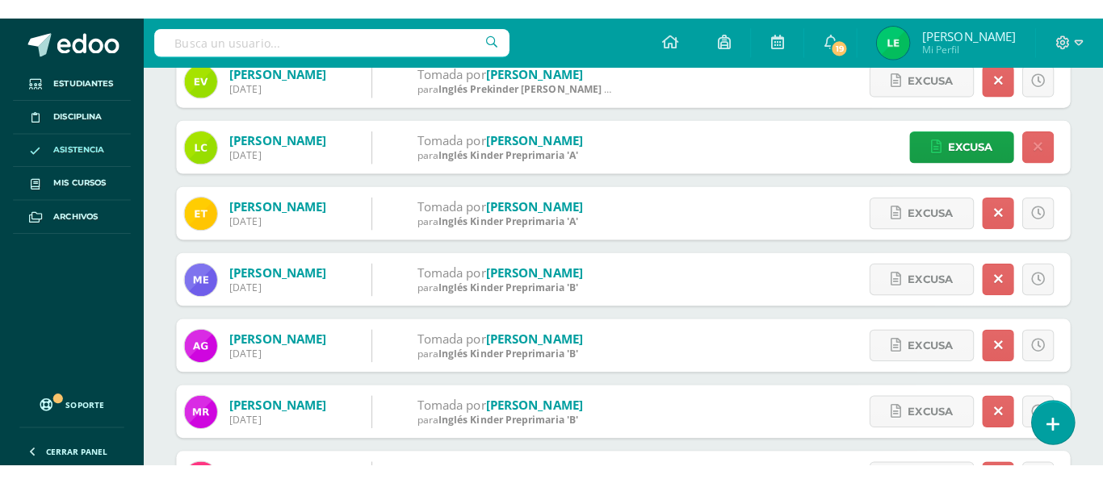
scroll to position [277, 0]
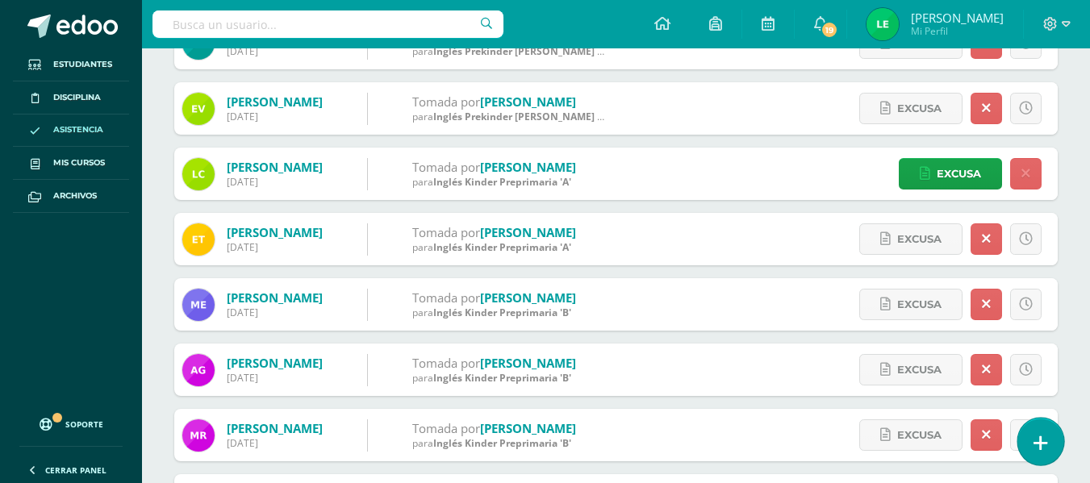
click at [1044, 441] on icon at bounding box center [1041, 443] width 15 height 19
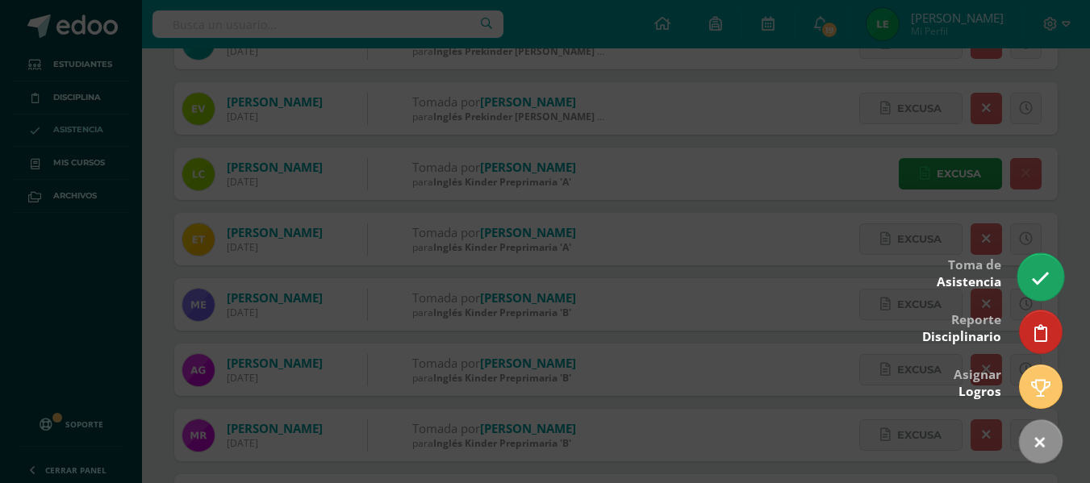
click at [1036, 279] on icon at bounding box center [1041, 279] width 19 height 19
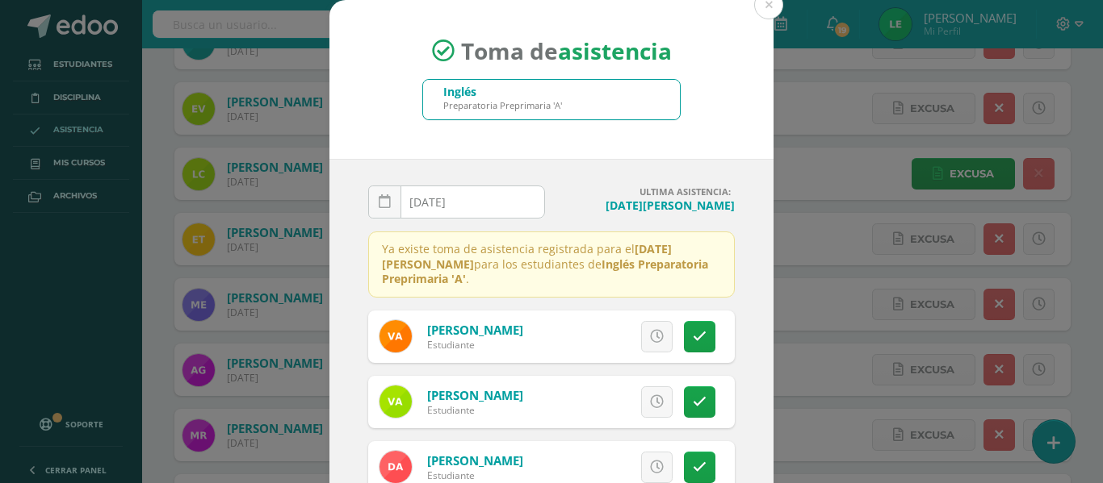
click at [616, 107] on div "Inglés Preparatoria Preprimaria 'A'" at bounding box center [551, 100] width 257 height 40
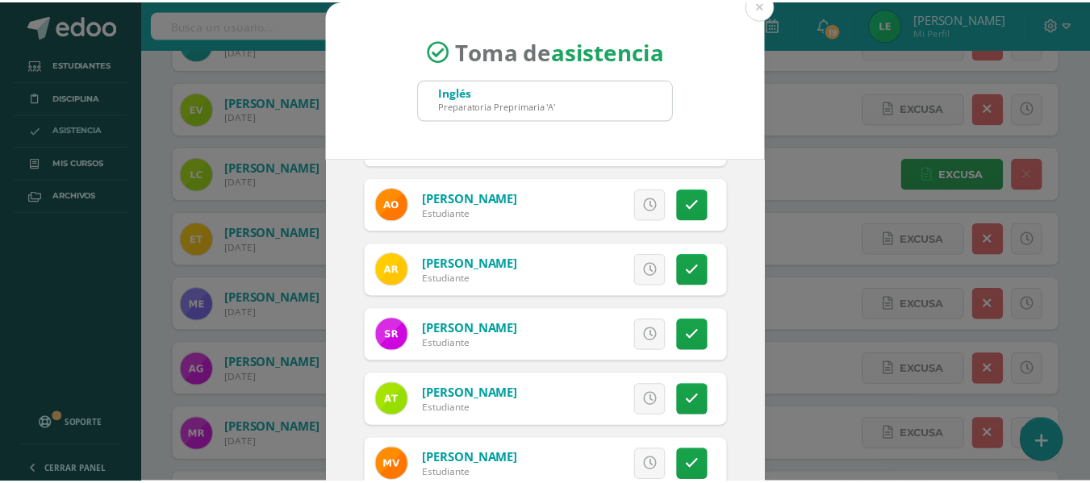
scroll to position [621, 0]
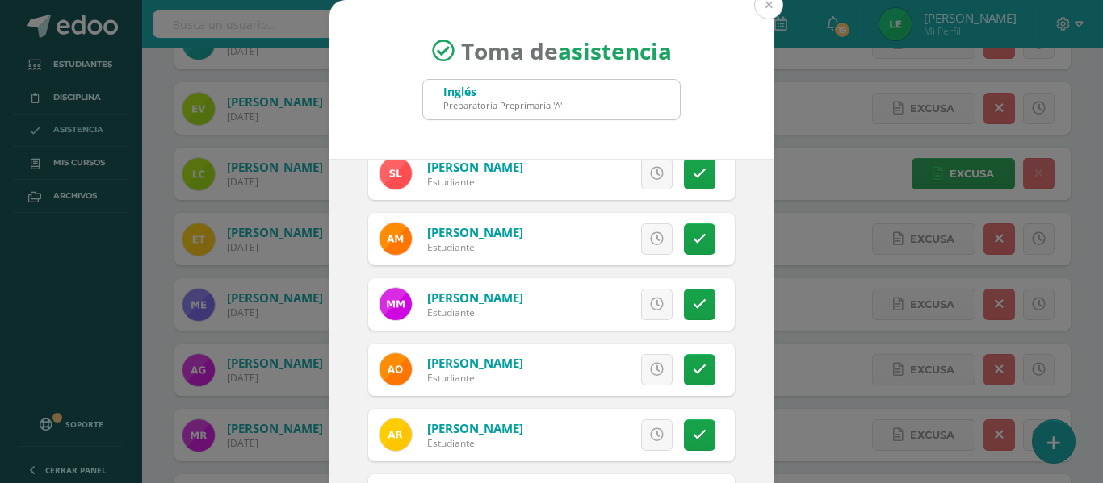
click at [761, 15] on button at bounding box center [768, 4] width 29 height 29
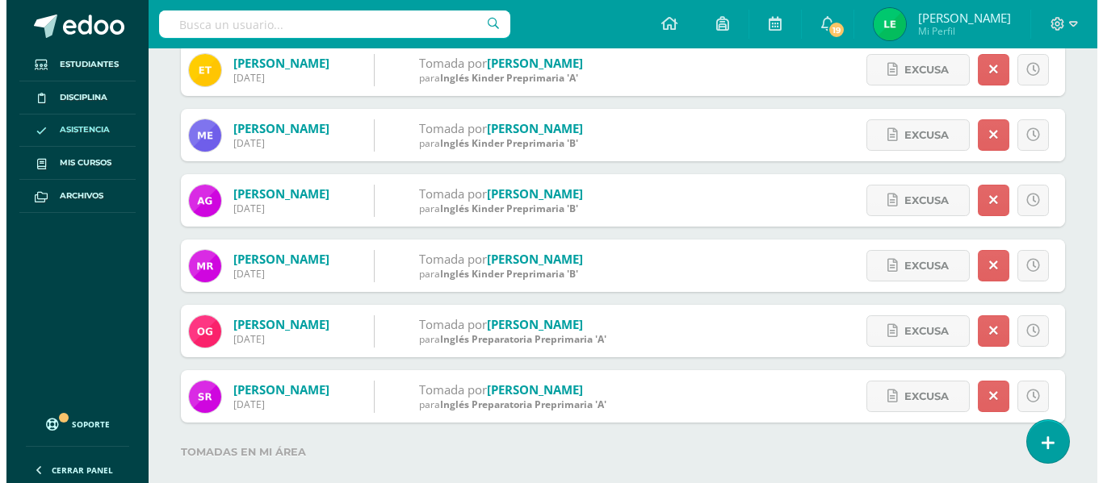
scroll to position [477, 0]
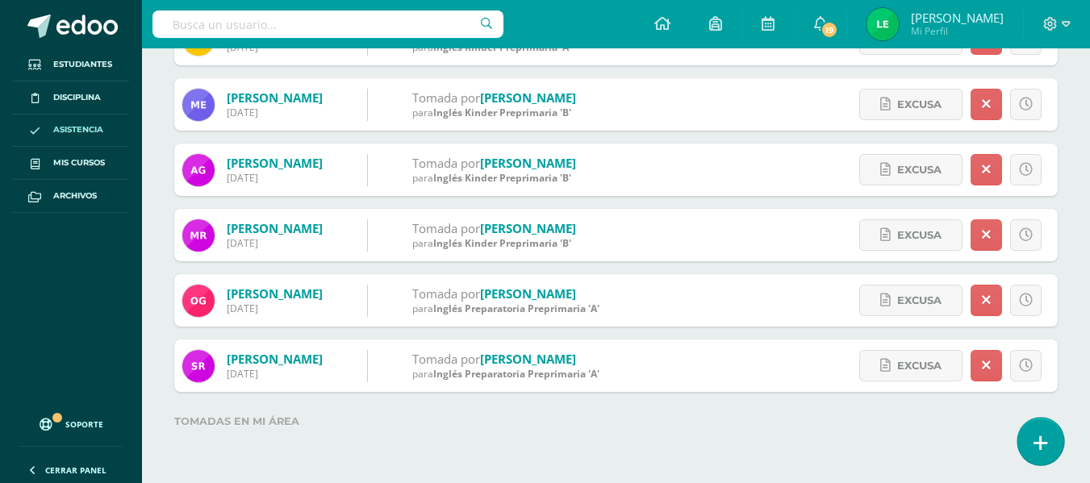
click at [1030, 437] on link at bounding box center [1041, 441] width 46 height 47
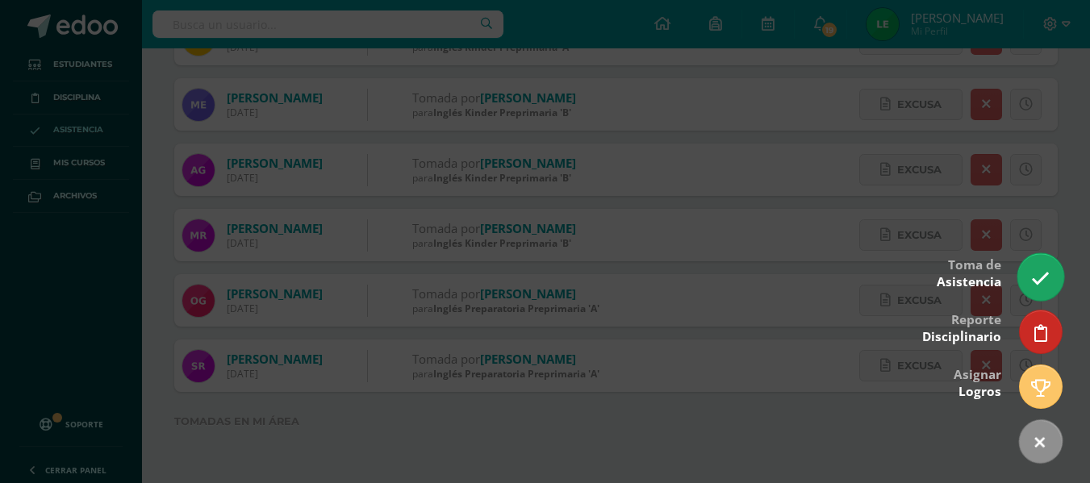
click at [1044, 274] on icon at bounding box center [1041, 279] width 19 height 19
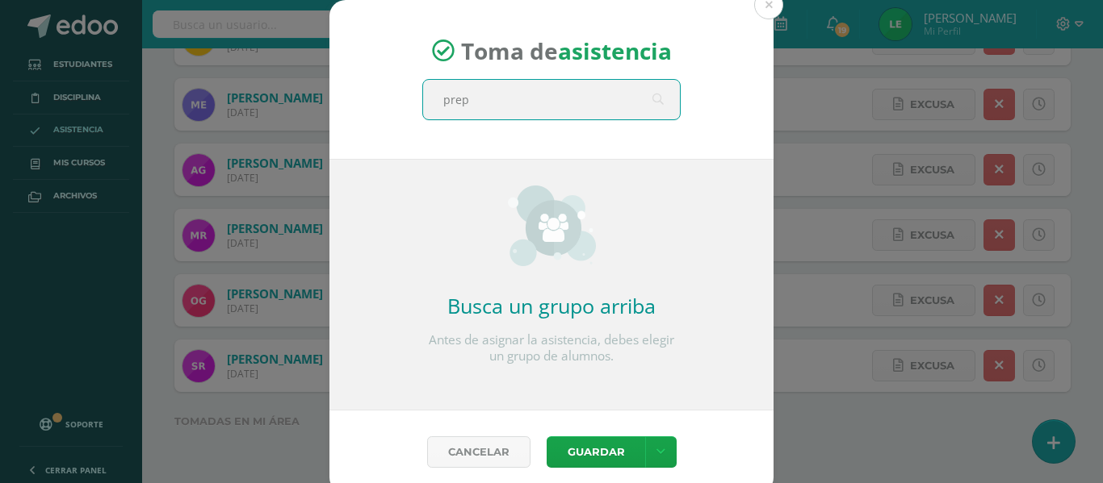
type input "prepa"
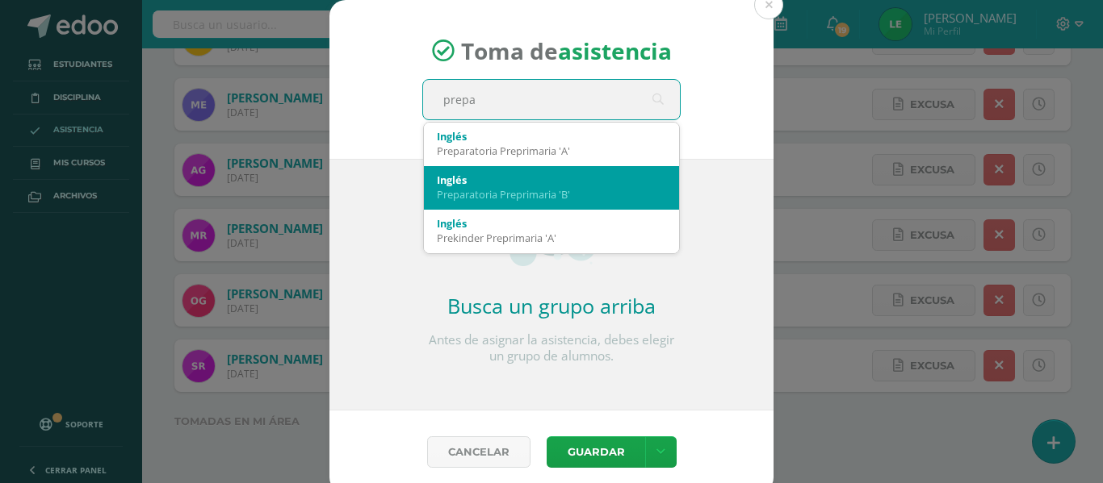
click at [562, 167] on div "Inglés Preparatoria Preprimaria 'B'" at bounding box center [551, 187] width 229 height 42
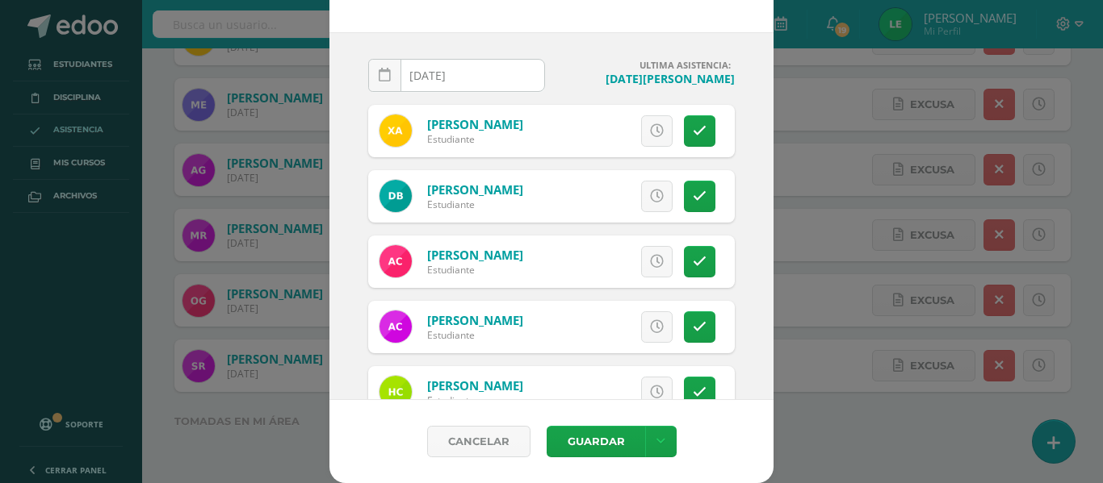
scroll to position [51, 0]
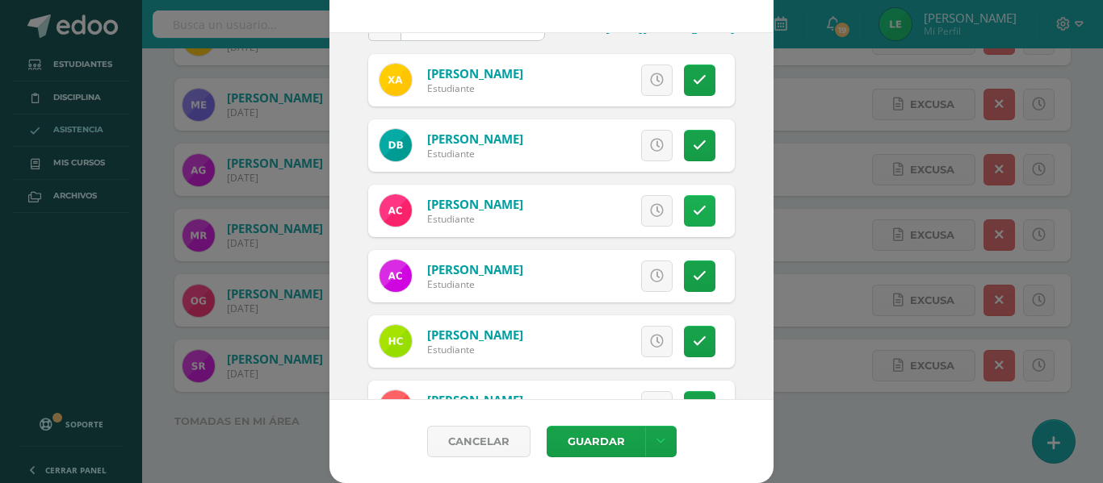
click at [692, 202] on link at bounding box center [699, 210] width 31 height 31
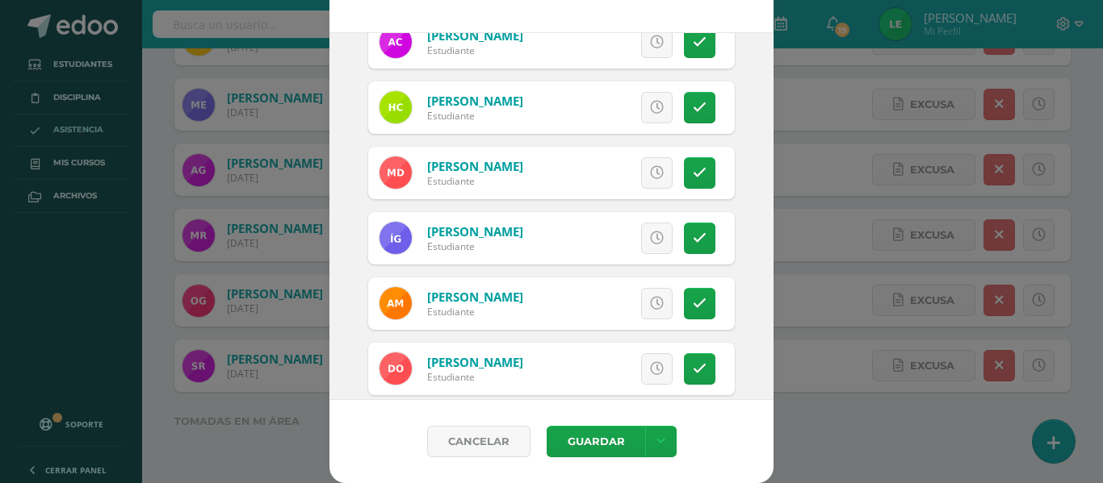
scroll to position [292, 0]
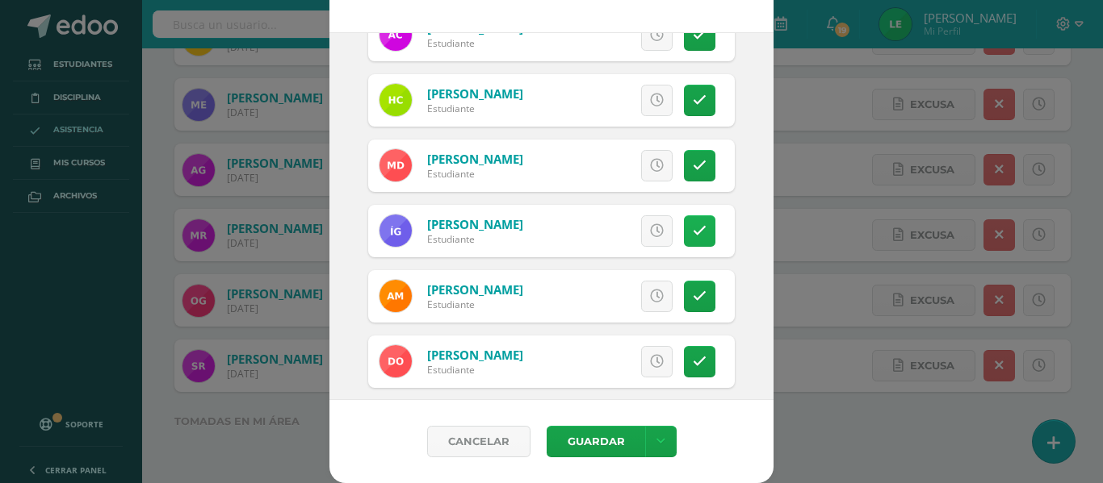
click at [693, 230] on icon at bounding box center [700, 231] width 14 height 14
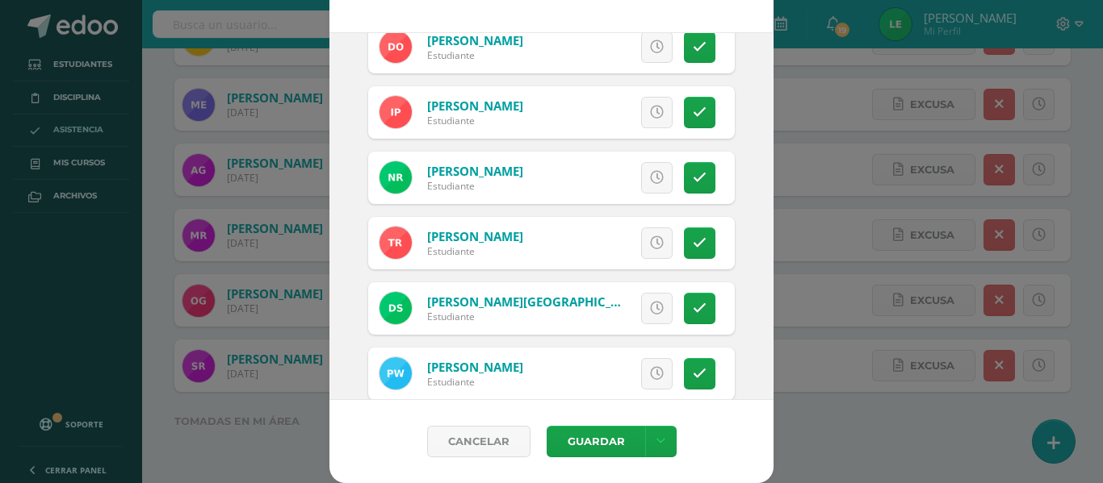
scroll to position [634, 0]
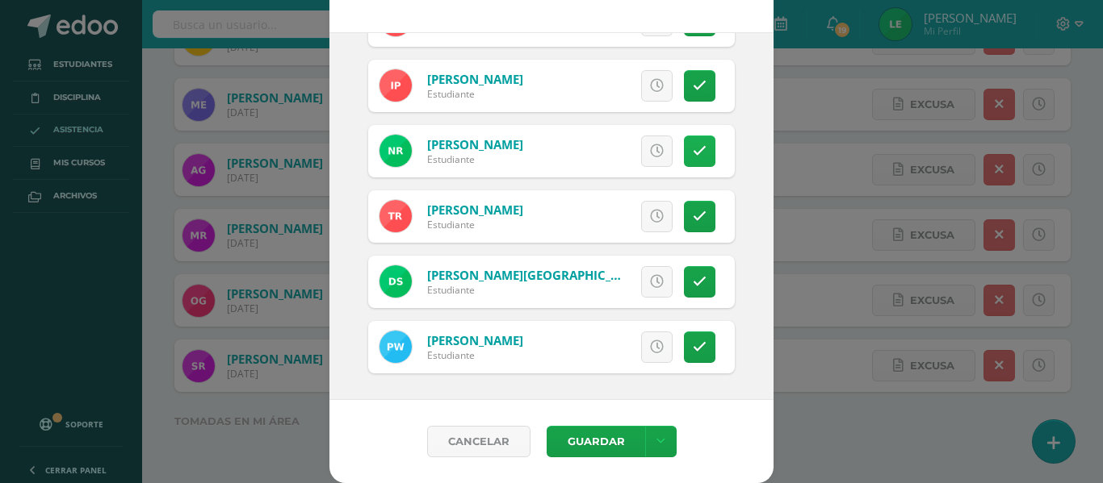
click at [695, 161] on link at bounding box center [699, 151] width 31 height 31
click at [656, 446] on icon at bounding box center [660, 442] width 9 height 14
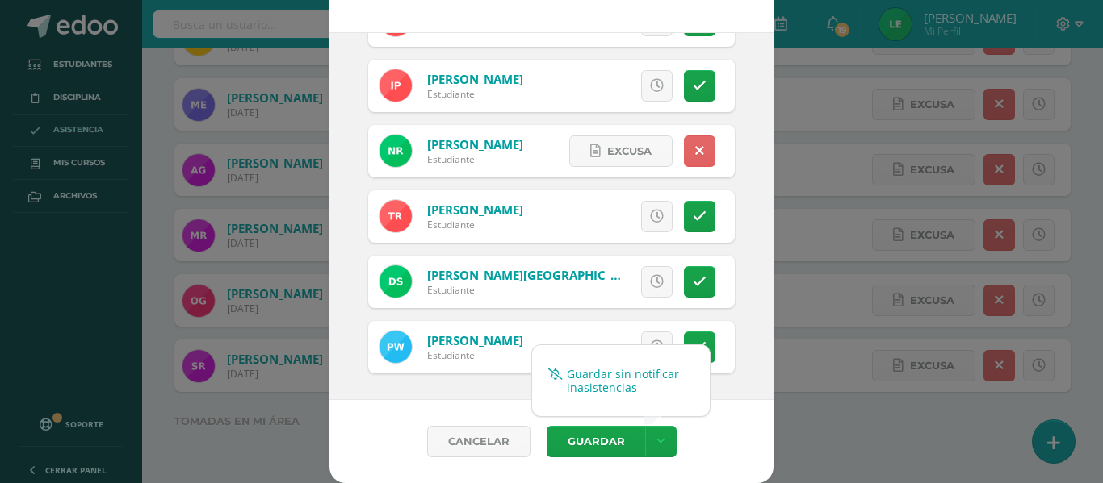
click at [595, 383] on link "Guardar sin notificar inasistencias" at bounding box center [621, 381] width 178 height 39
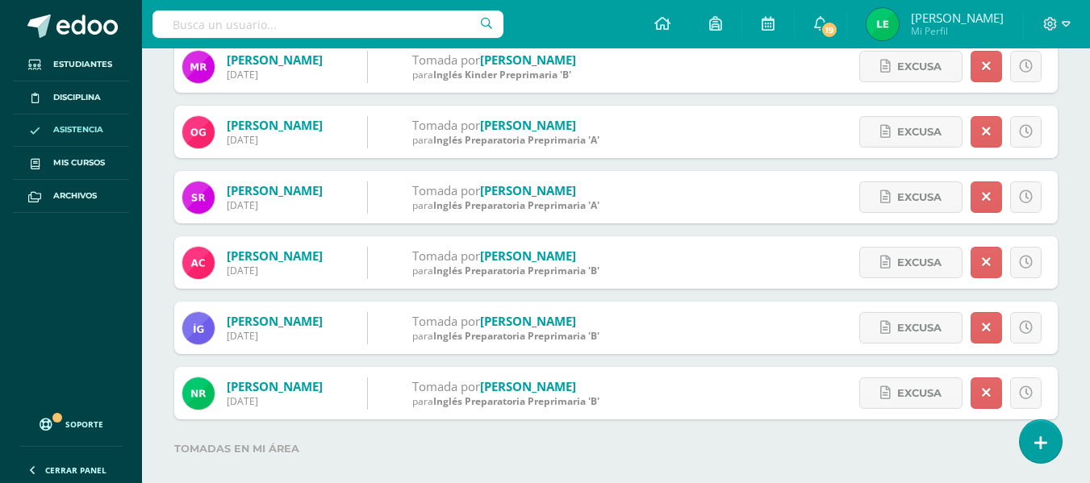
scroll to position [673, 0]
